Goal: Use online tool/utility: Utilize a website feature to perform a specific function

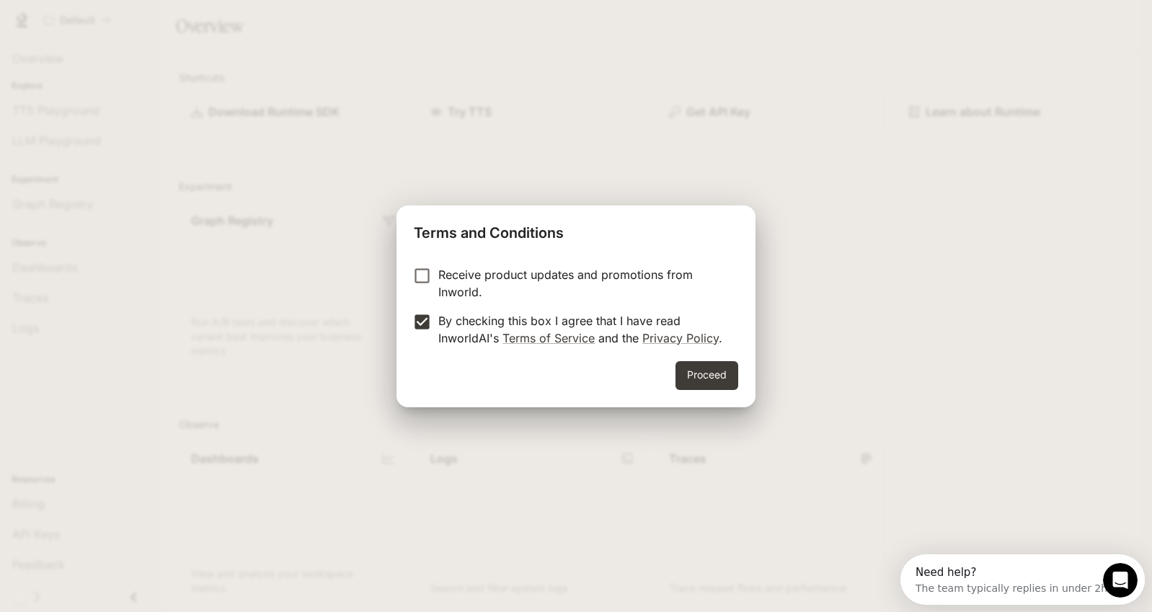
click at [735, 377] on button "Proceed" at bounding box center [707, 375] width 63 height 29
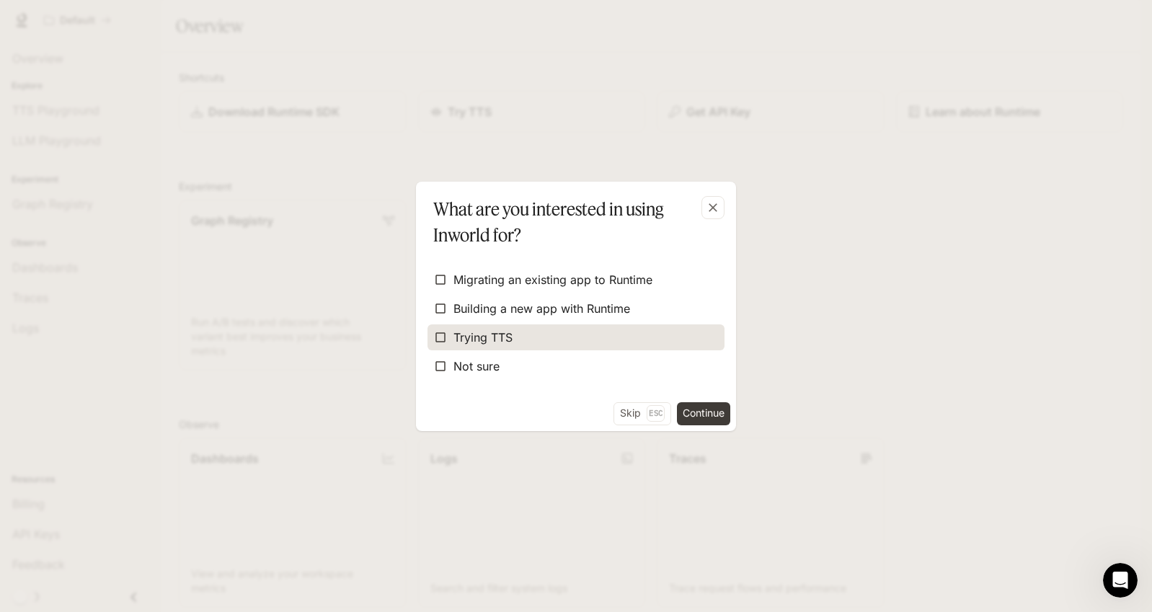
click at [484, 348] on label "Trying TTS" at bounding box center [576, 337] width 297 height 26
click at [715, 413] on button "Continue" at bounding box center [703, 413] width 53 height 23
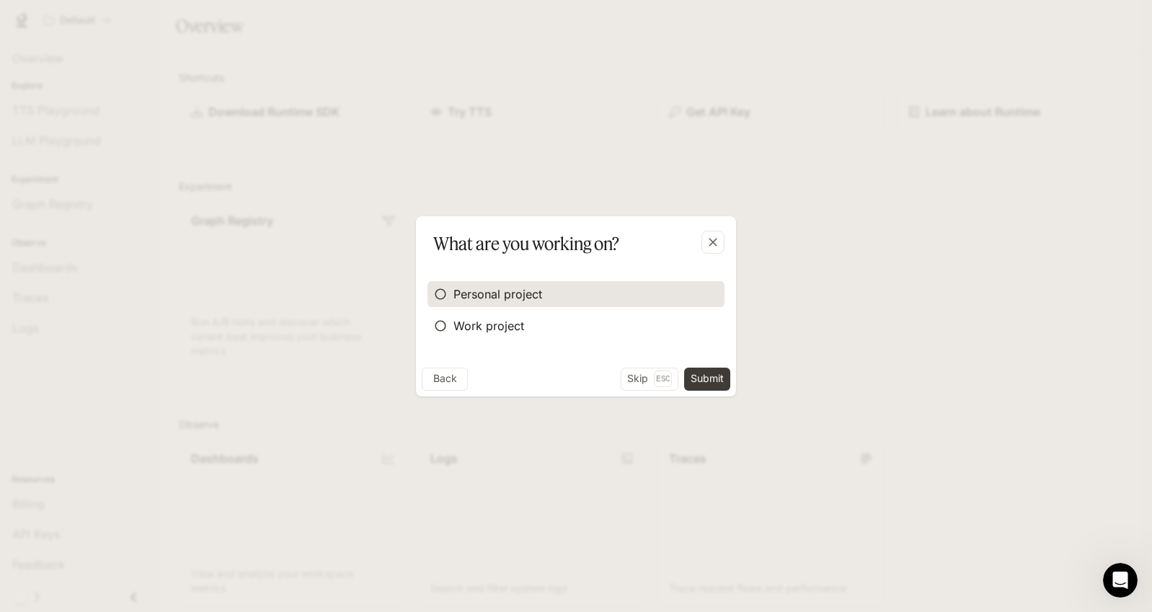
click at [531, 292] on span "Personal project" at bounding box center [498, 294] width 89 height 17
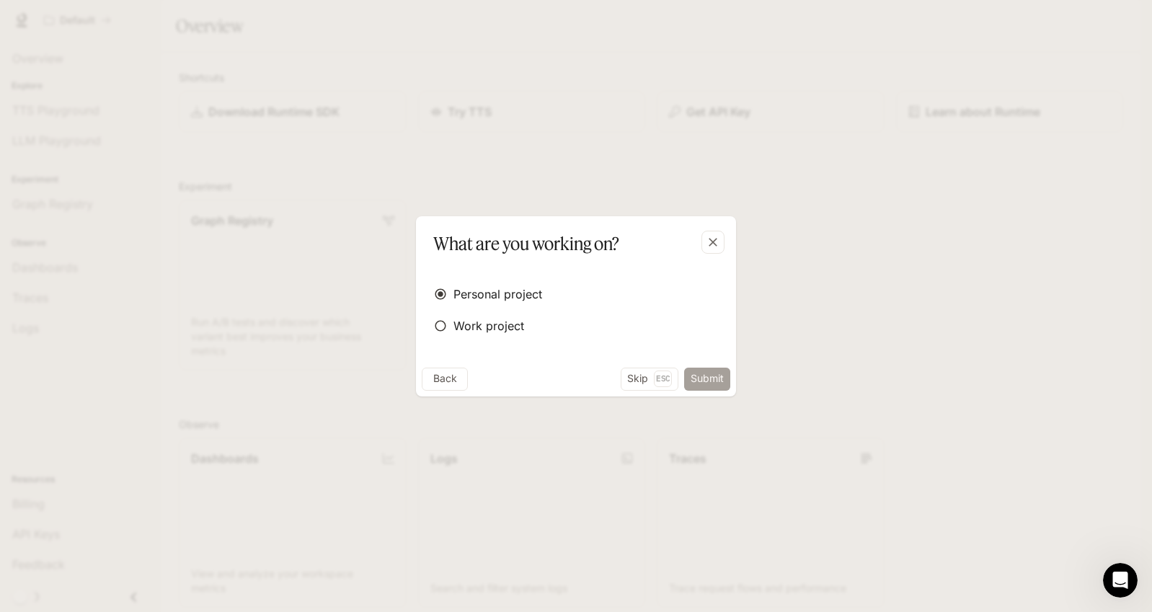
click at [711, 384] on button "Submit" at bounding box center [707, 379] width 46 height 23
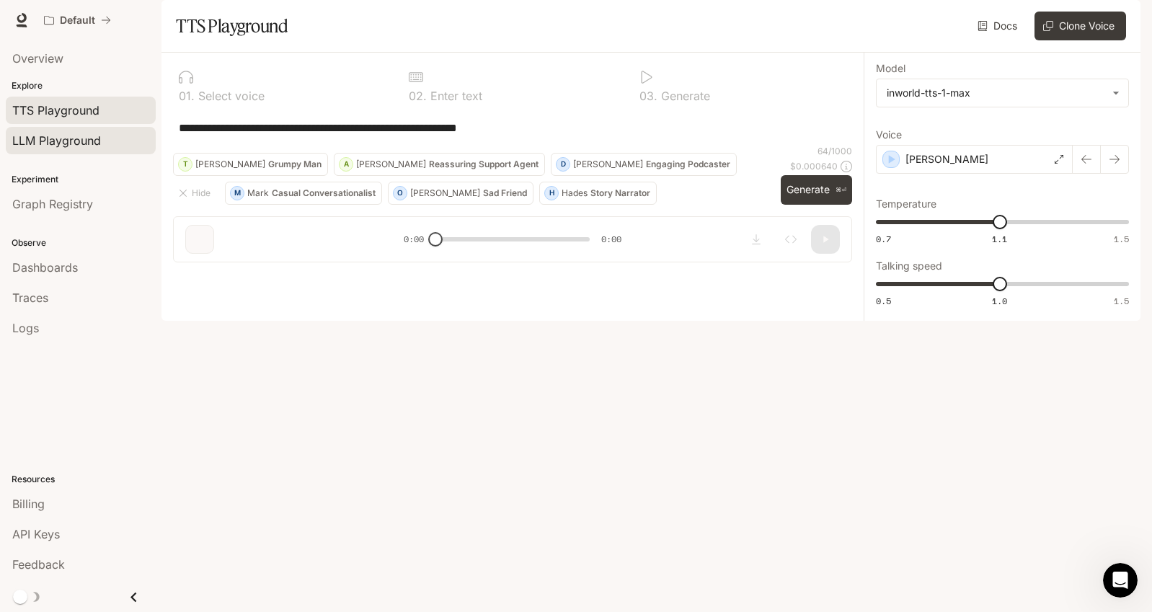
click at [73, 144] on span "LLM Playground" at bounding box center [56, 140] width 89 height 17
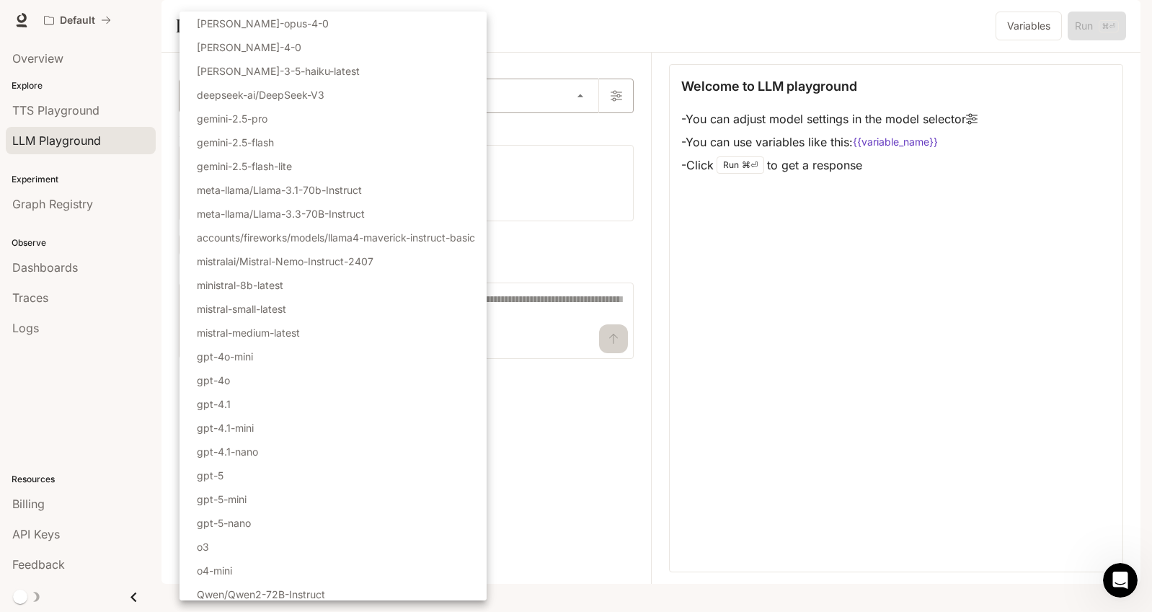
click at [578, 137] on body "Skip to main content Default Runtime Runtime Documentation Documentation Portal…" at bounding box center [576, 306] width 1152 height 612
click at [556, 169] on div at bounding box center [576, 306] width 1152 height 612
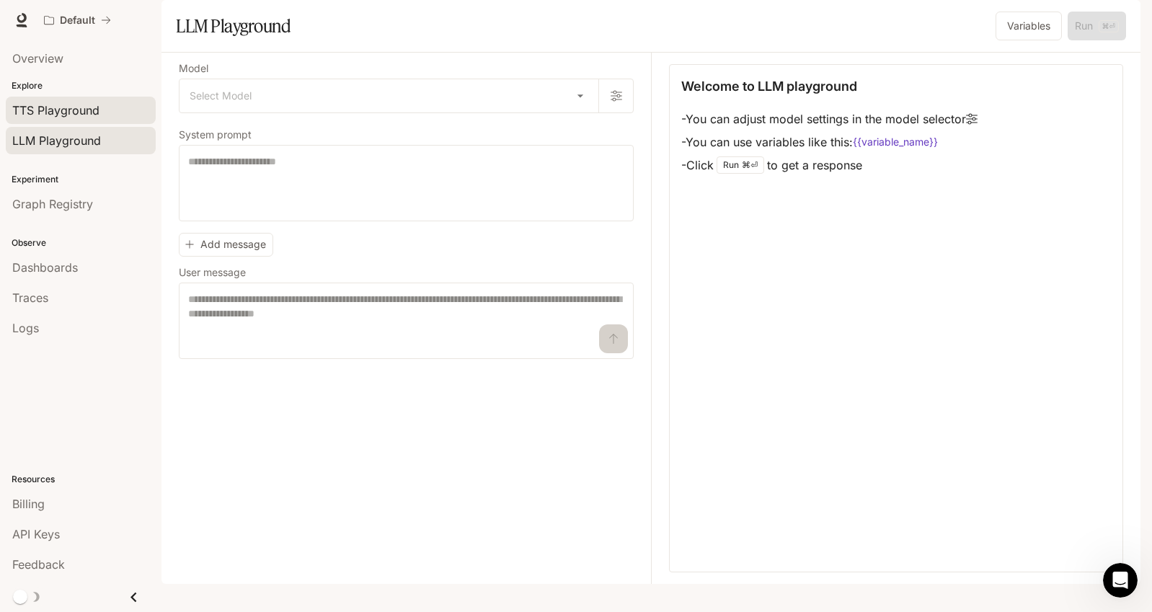
click at [75, 112] on span "TTS Playground" at bounding box center [55, 110] width 87 height 17
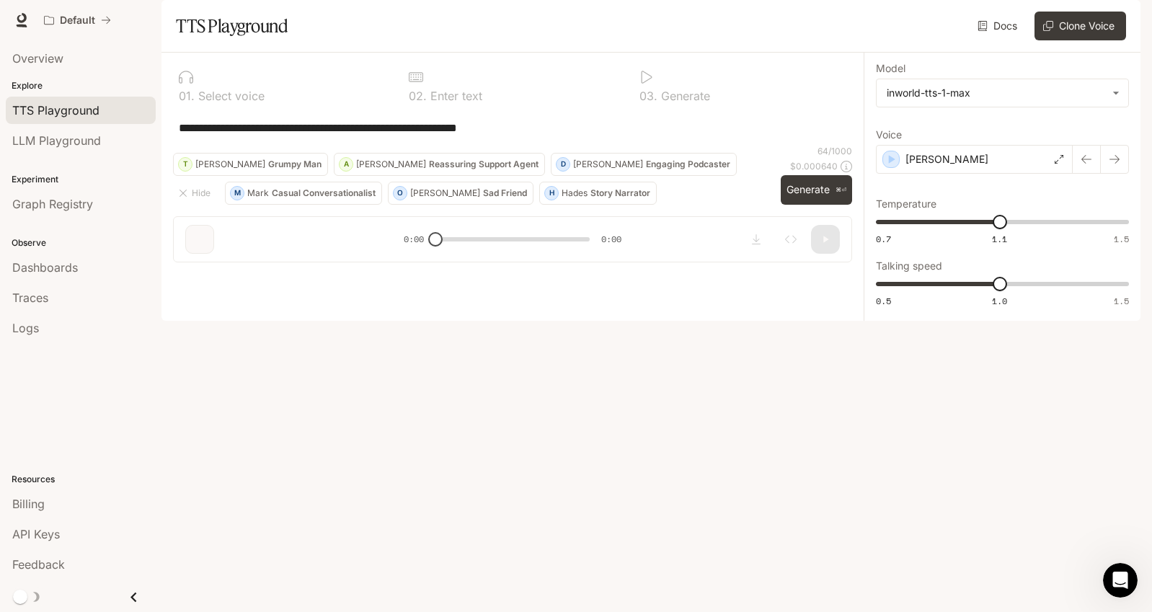
click at [483, 198] on p "Sad Friend" at bounding box center [505, 193] width 44 height 9
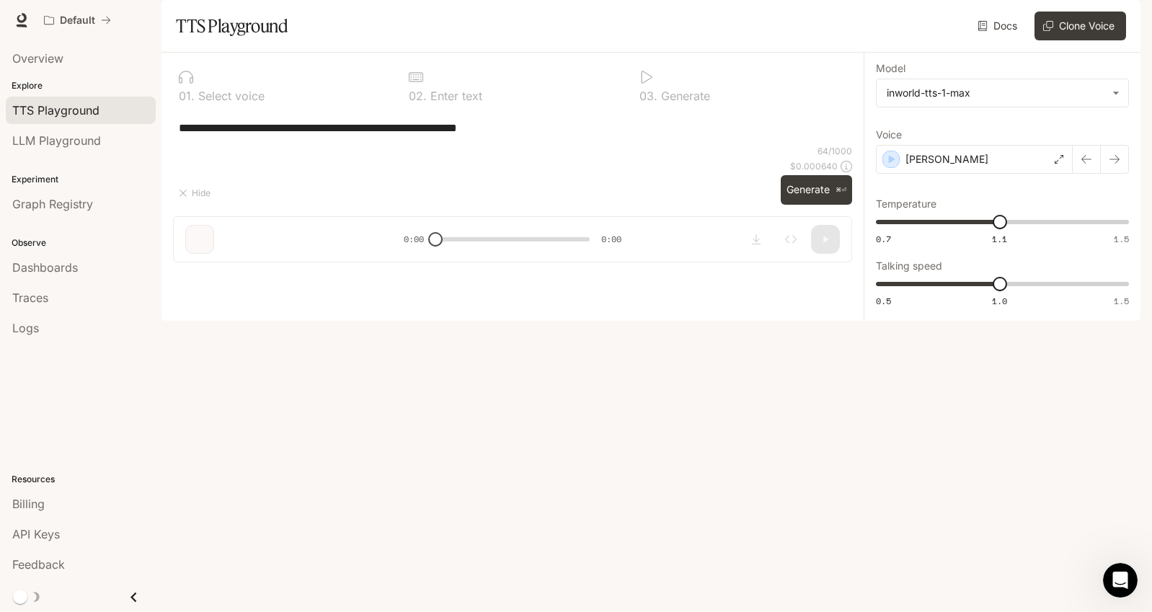
type textarea "**********"
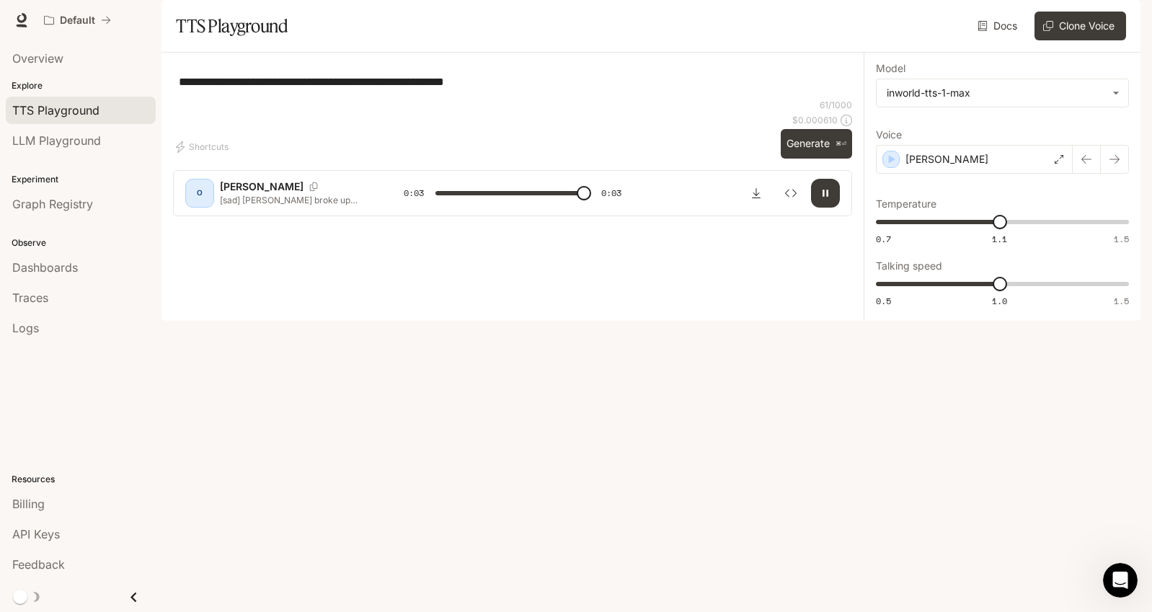
type input "*"
